Goal: Task Accomplishment & Management: Manage account settings

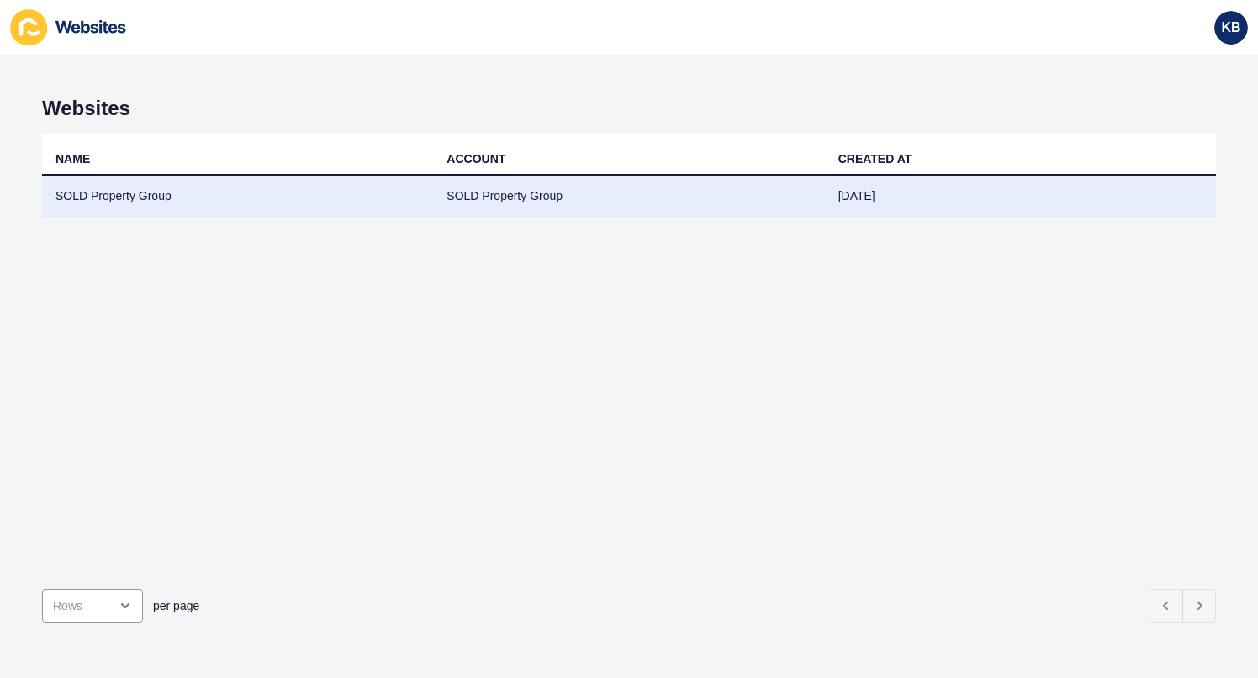
click at [223, 192] on td "SOLD Property Group" at bounding box center [237, 196] width 391 height 41
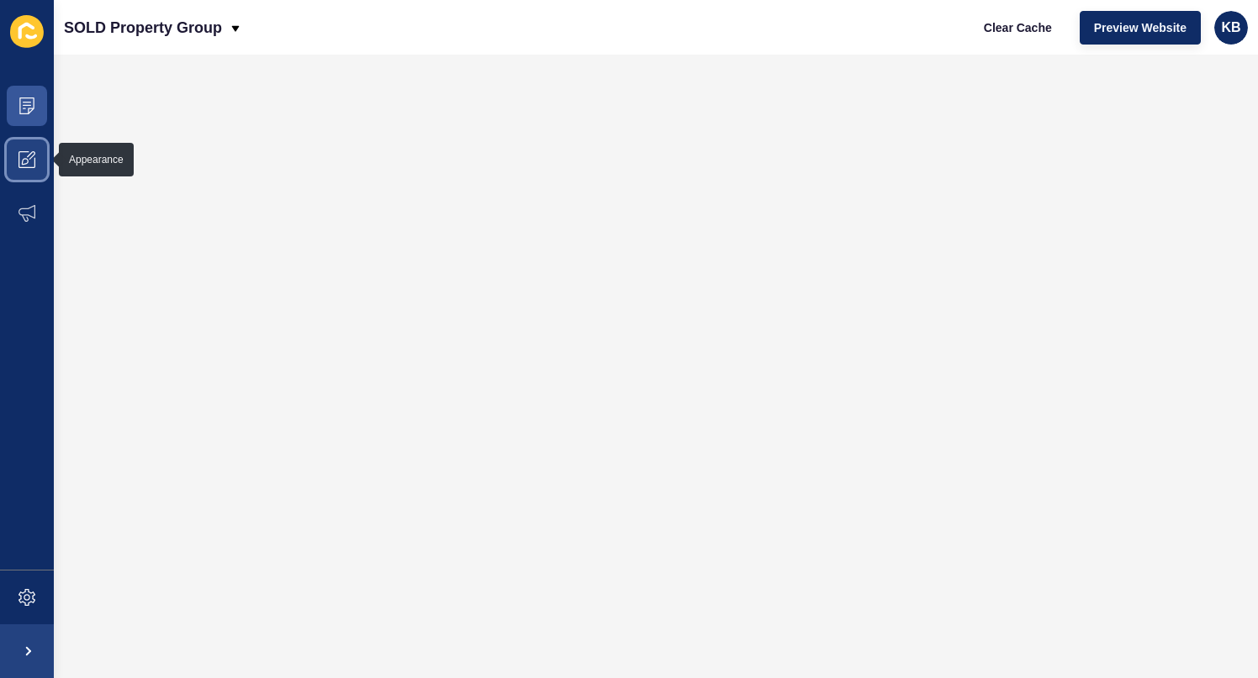
click at [45, 161] on span at bounding box center [27, 160] width 54 height 54
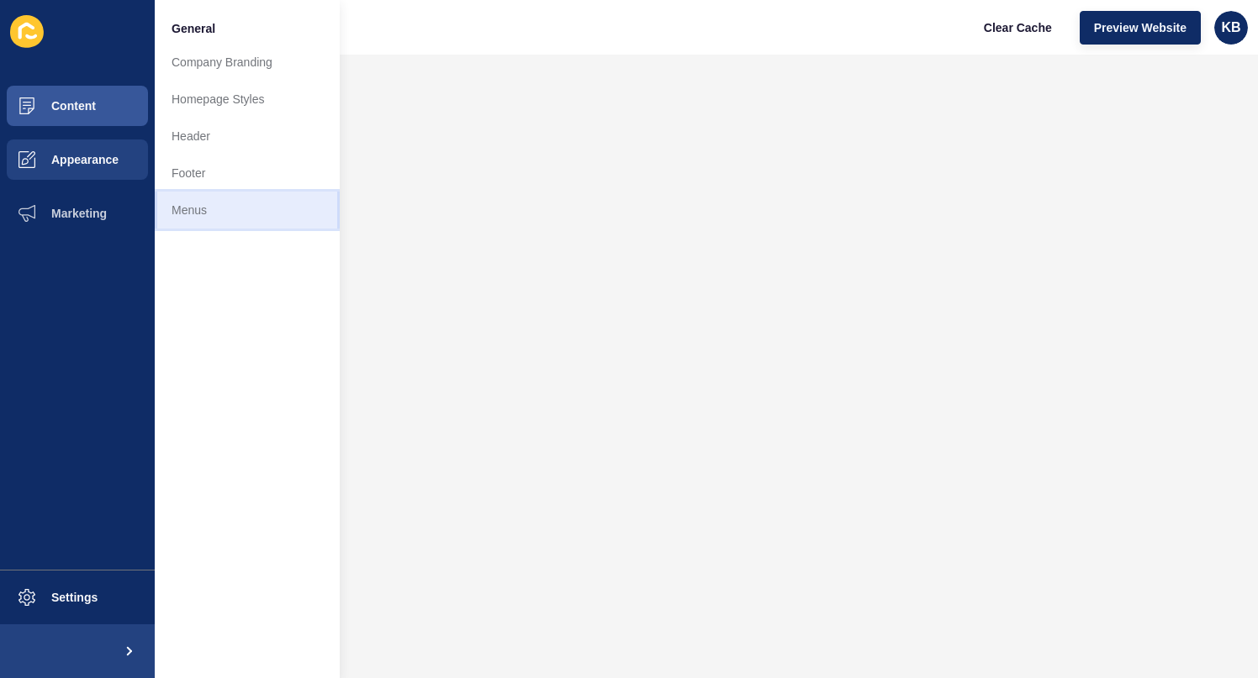
click at [197, 204] on link "Menus" at bounding box center [247, 210] width 185 height 37
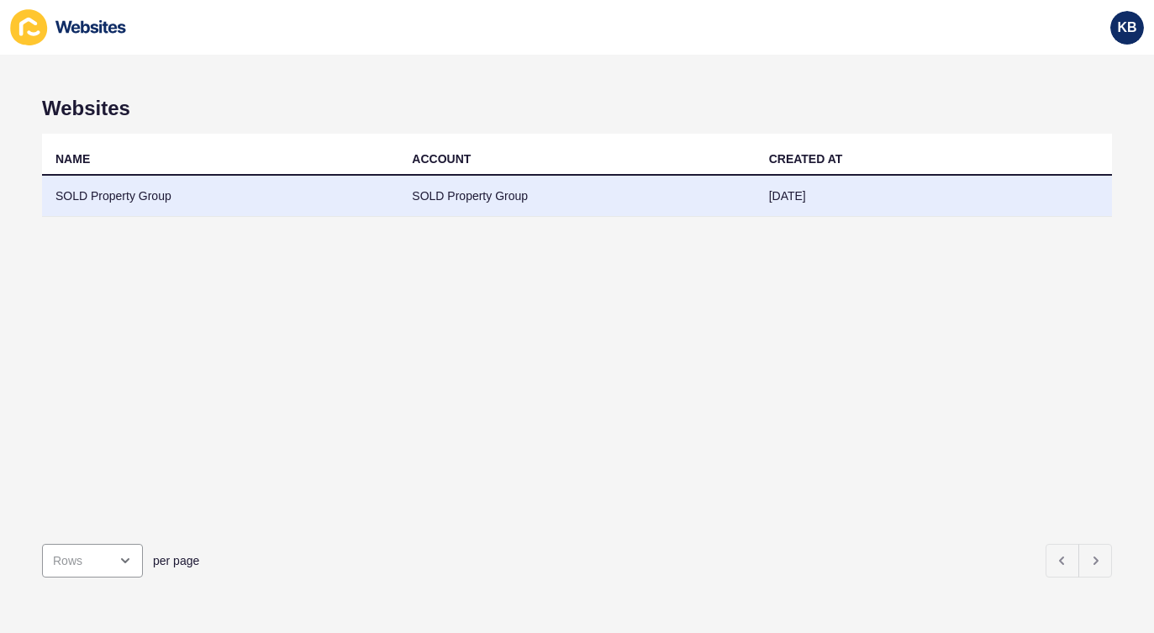
click at [221, 187] on td "SOLD Property Group" at bounding box center [220, 196] width 356 height 41
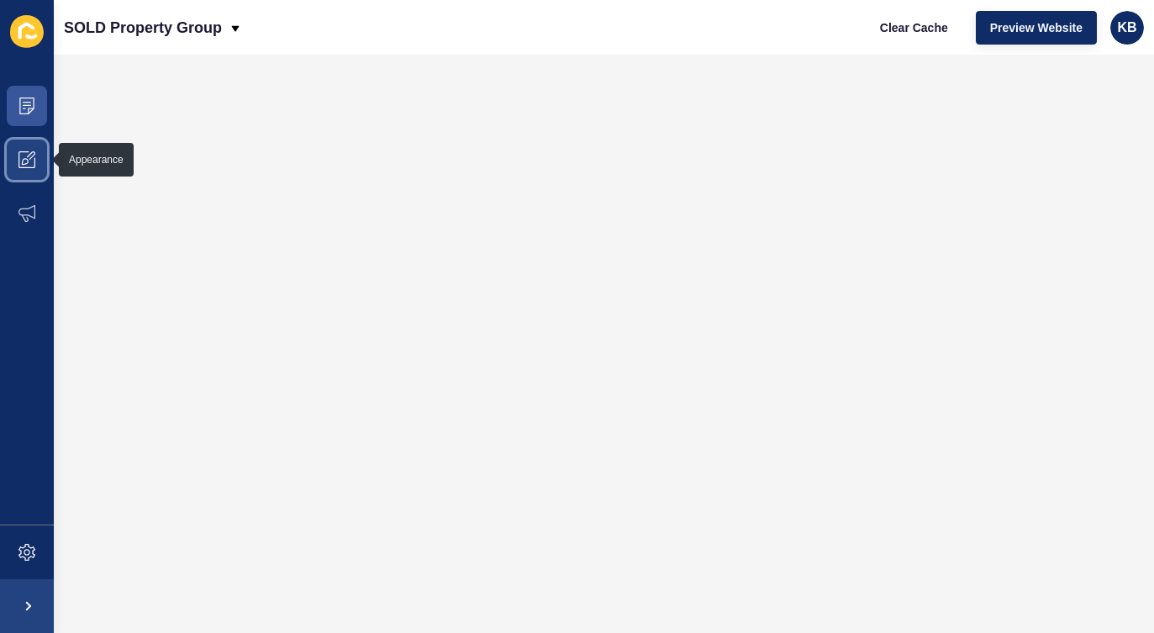
click at [30, 168] on span at bounding box center [27, 160] width 54 height 54
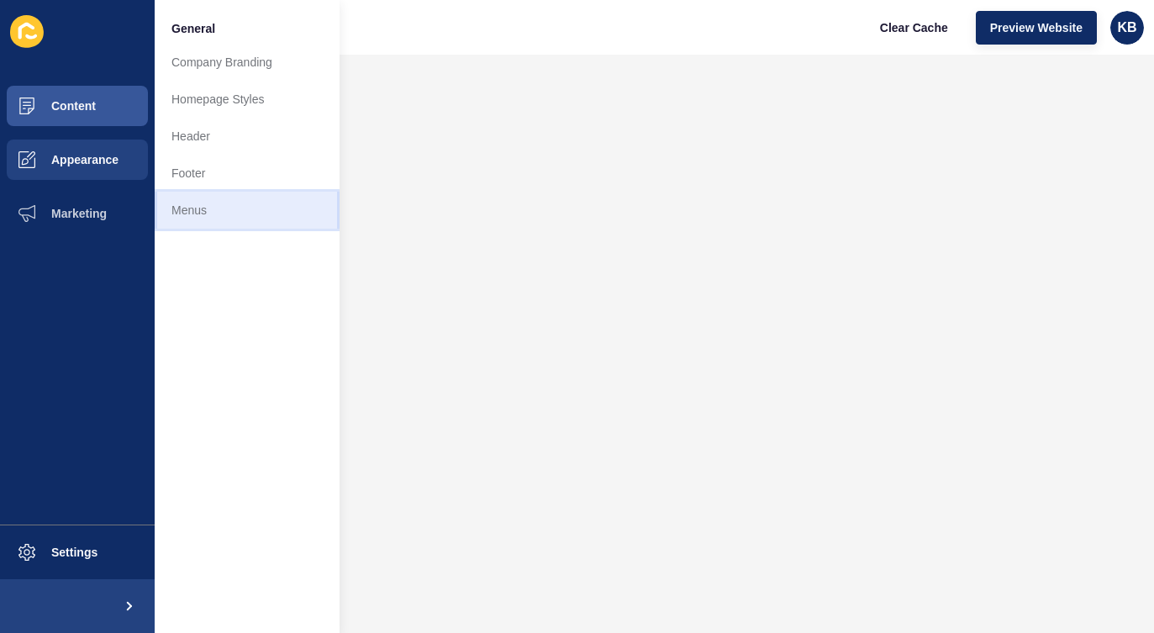
click at [203, 208] on link "Menus" at bounding box center [247, 210] width 185 height 37
